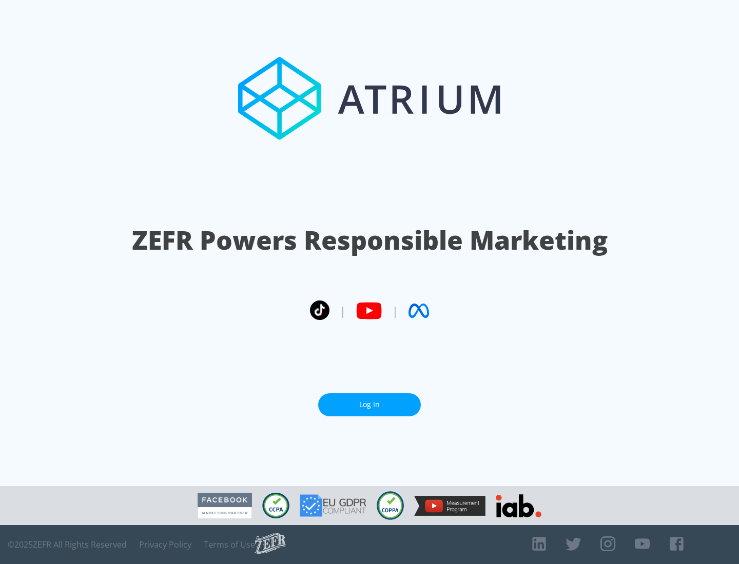
click at [369, 405] on link "Log In" at bounding box center [369, 404] width 103 height 23
